Goal: Task Accomplishment & Management: Manage account settings

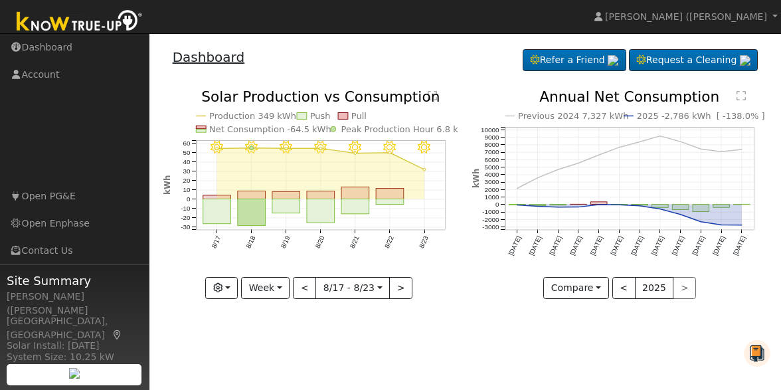
click at [211, 60] on link "Dashboard" at bounding box center [209, 57] width 72 height 16
click at [234, 296] on button "button" at bounding box center [221, 288] width 33 height 23
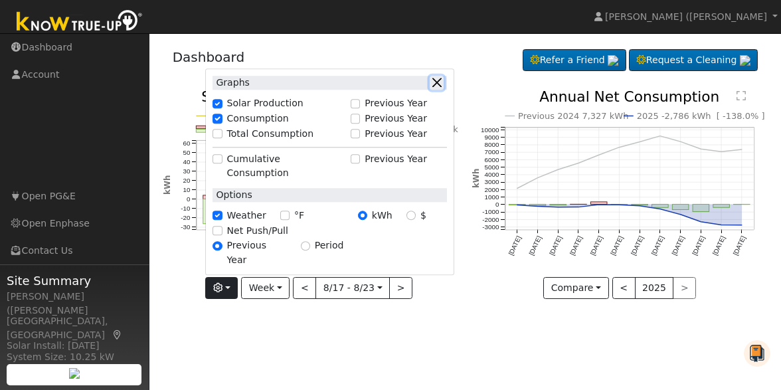
click at [439, 90] on button "button" at bounding box center [437, 83] width 14 height 14
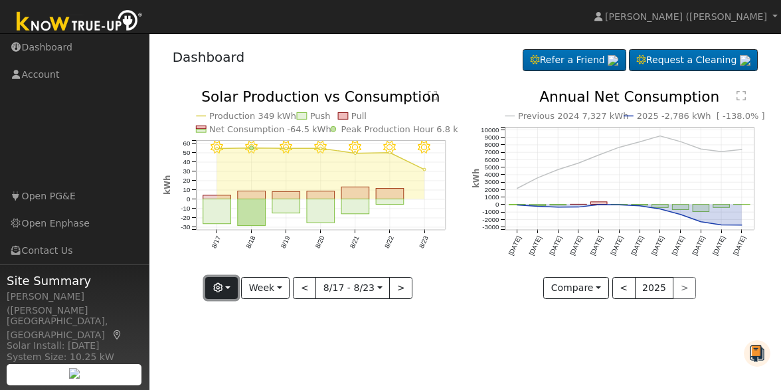
click at [238, 293] on button "button" at bounding box center [221, 288] width 33 height 23
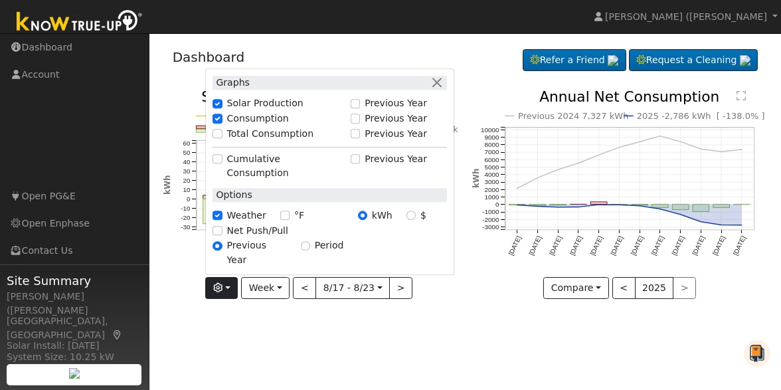
click at [244, 260] on label "Previous Year" at bounding box center [257, 253] width 60 height 28
click at [222, 250] on input "Previous Year" at bounding box center [217, 245] width 9 height 9
drag, startPoint x: 739, startPoint y: 375, endPoint x: 724, endPoint y: 346, distance: 32.4
click at [726, 349] on div "User Profile First name Last name Email Email Notifications No Emails No Emails…" at bounding box center [465, 211] width 632 height 357
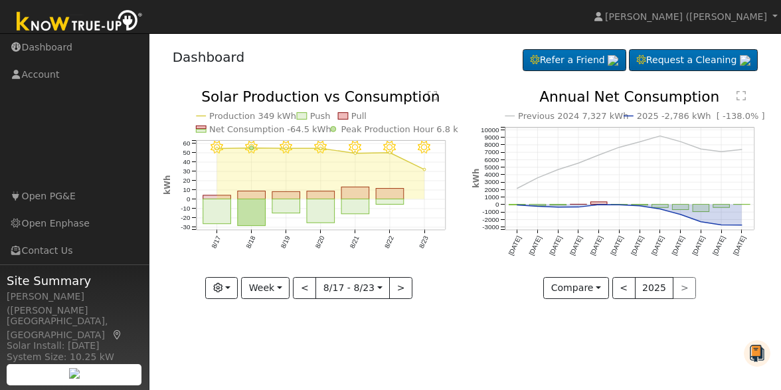
click at [119, 23] on img at bounding box center [79, 22] width 139 height 30
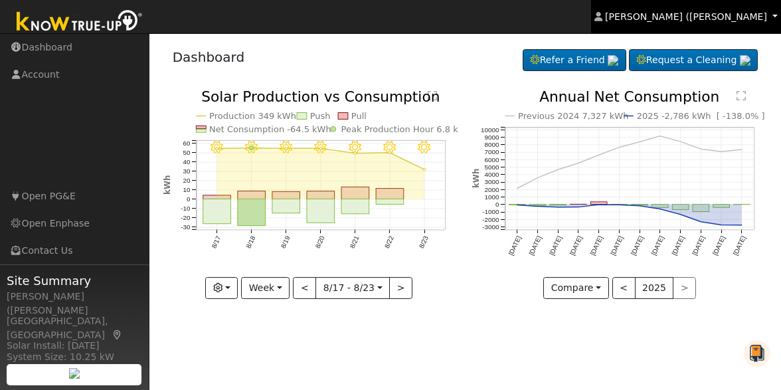
click at [776, 17] on link "[PERSON_NAME] ([PERSON_NAME]" at bounding box center [686, 16] width 190 height 33
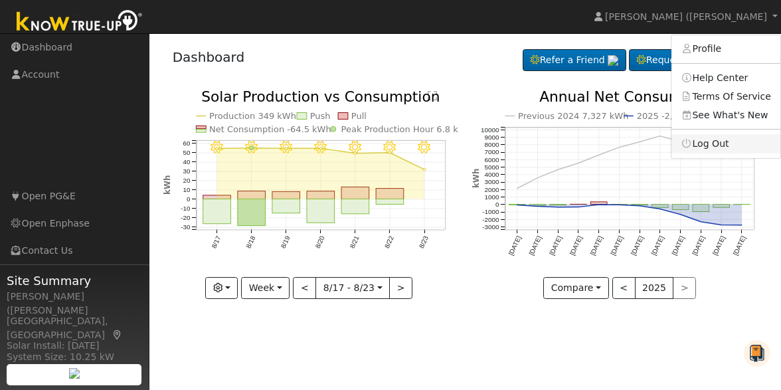
click at [736, 145] on link "Log Out" at bounding box center [725, 143] width 109 height 19
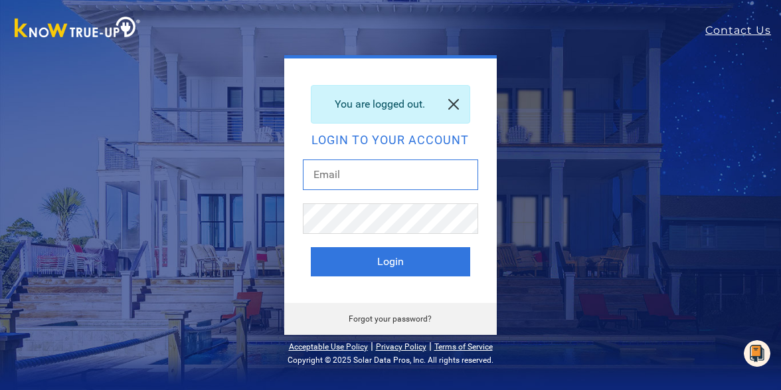
type input "[EMAIL_ADDRESS][DOMAIN_NAME]"
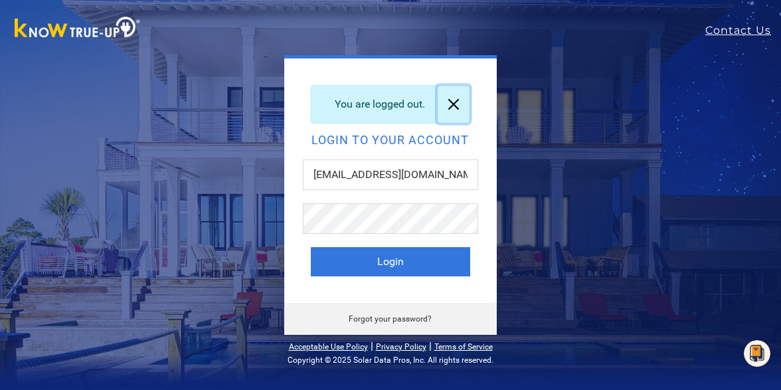
click at [457, 104] on link at bounding box center [454, 104] width 32 height 37
